Goal: Transaction & Acquisition: Purchase product/service

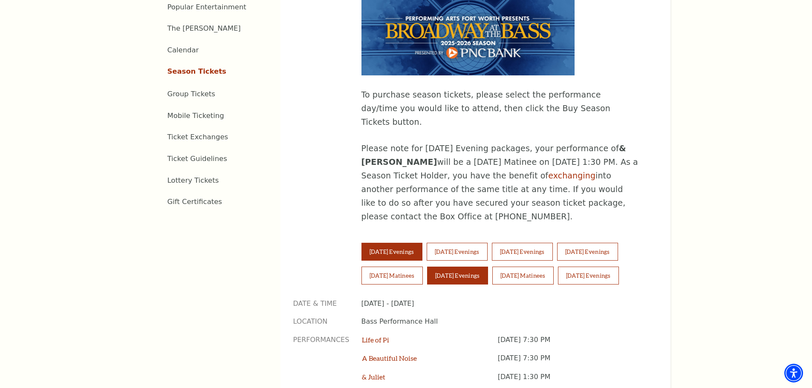
scroll to position [511, 0]
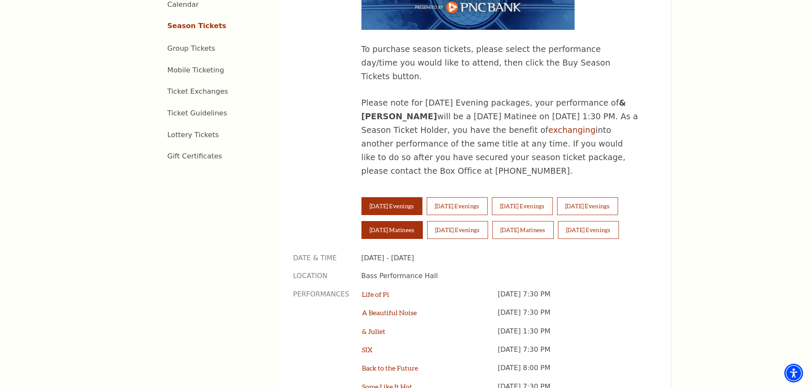
click at [392, 221] on button "Saturday Matinees" at bounding box center [391, 230] width 61 height 18
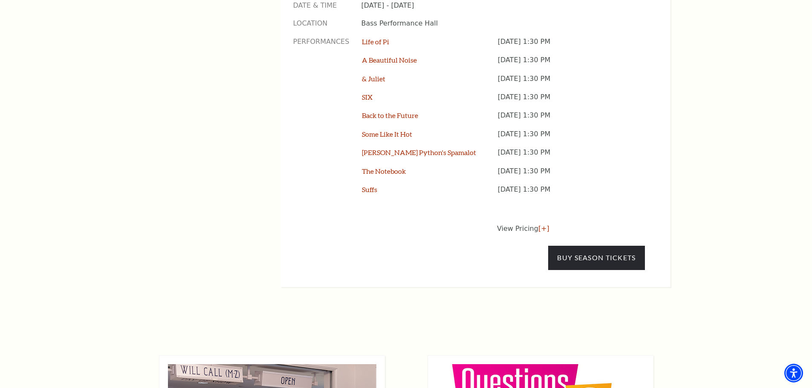
scroll to position [767, 0]
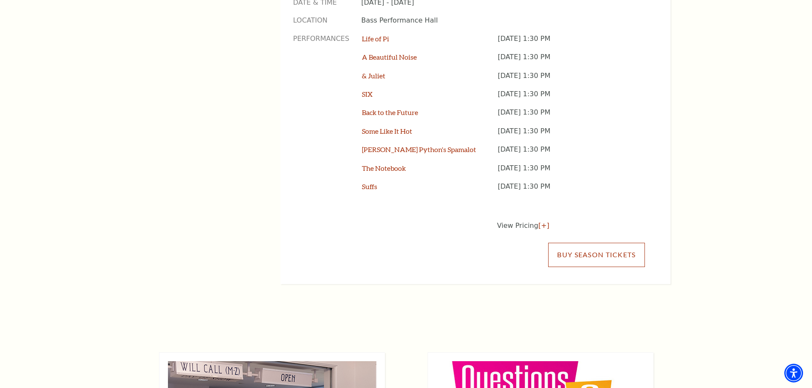
click at [591, 243] on link "Buy Season Tickets" at bounding box center [596, 255] width 96 height 24
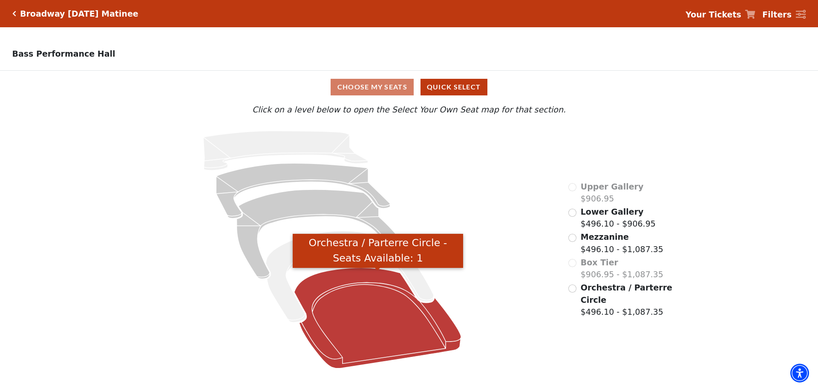
click at [358, 330] on icon "Orchestra / Parterre Circle - Seats Available: 1" at bounding box center [377, 318] width 167 height 101
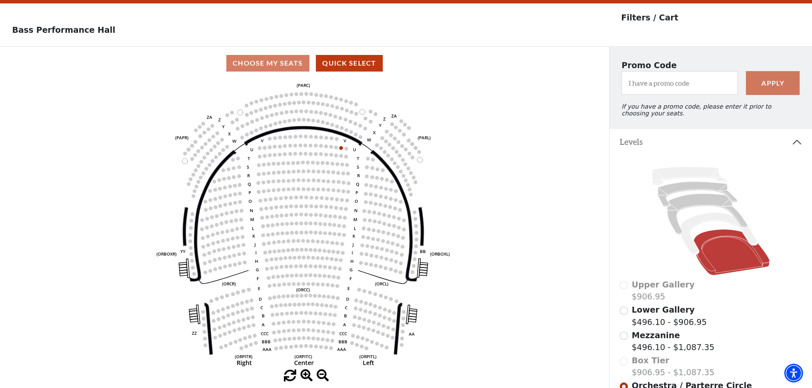
scroll to position [40, 0]
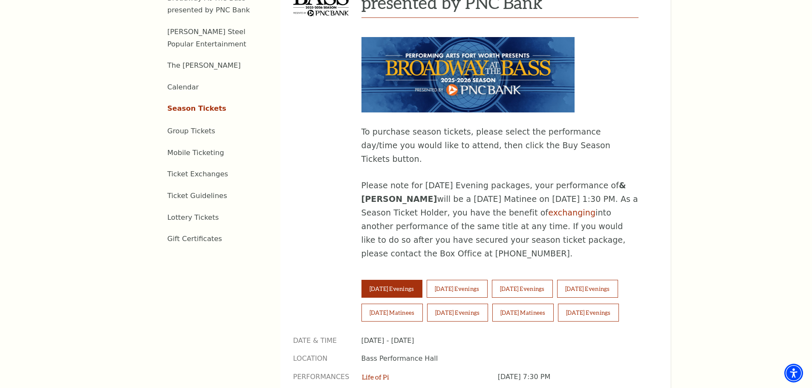
scroll to position [469, 0]
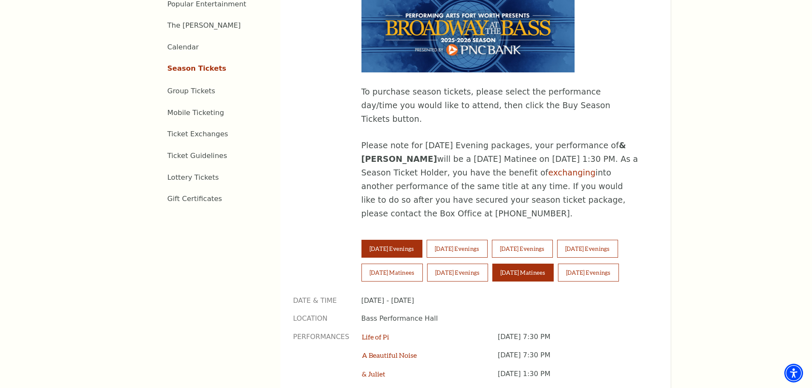
click at [542, 264] on button "Sunday Matinees" at bounding box center [522, 273] width 61 height 18
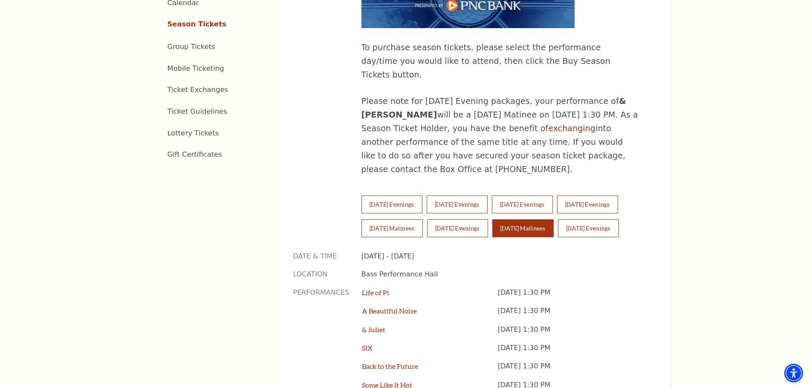
scroll to position [682, 0]
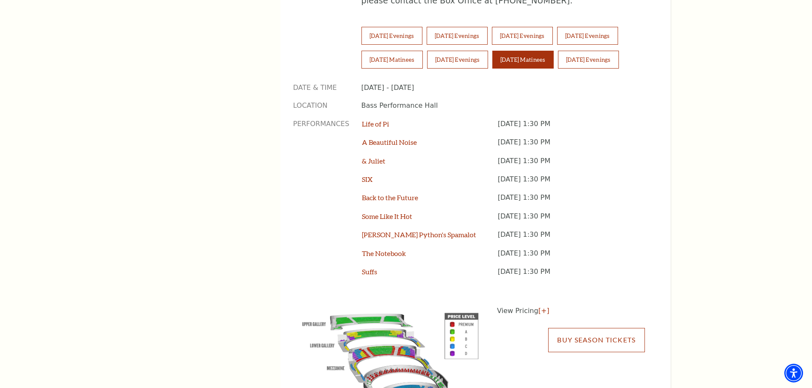
click at [601, 328] on link "Buy Season Tickets" at bounding box center [596, 340] width 96 height 24
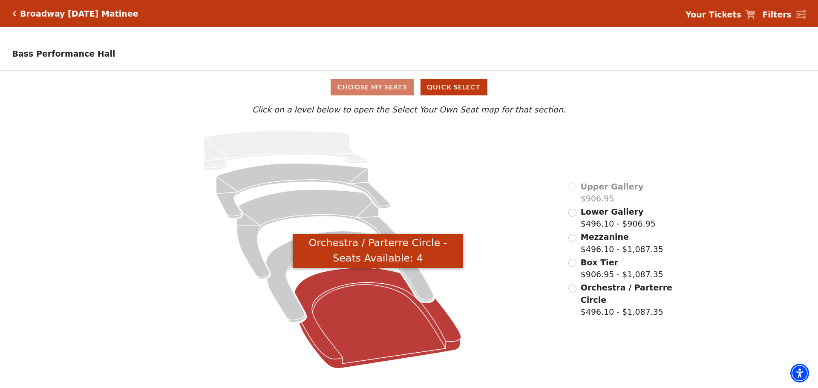
click at [386, 323] on icon "Orchestra / Parterre Circle - Seats Available: 4" at bounding box center [377, 318] width 167 height 101
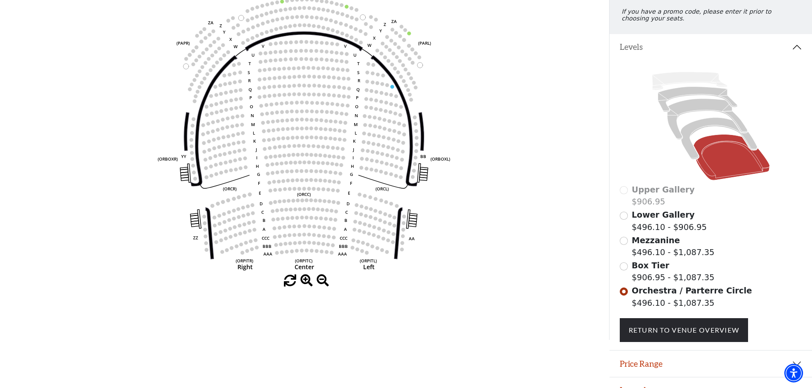
scroll to position [125, 0]
